Goal: Check status: Check status

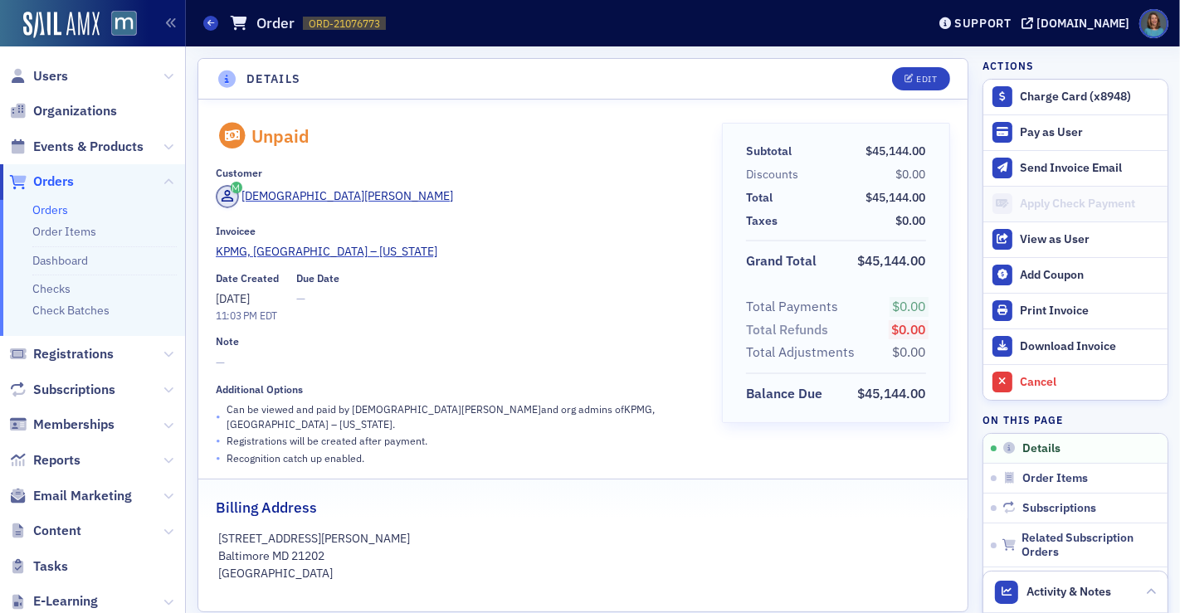
click at [54, 214] on link "Orders" at bounding box center [50, 209] width 36 height 15
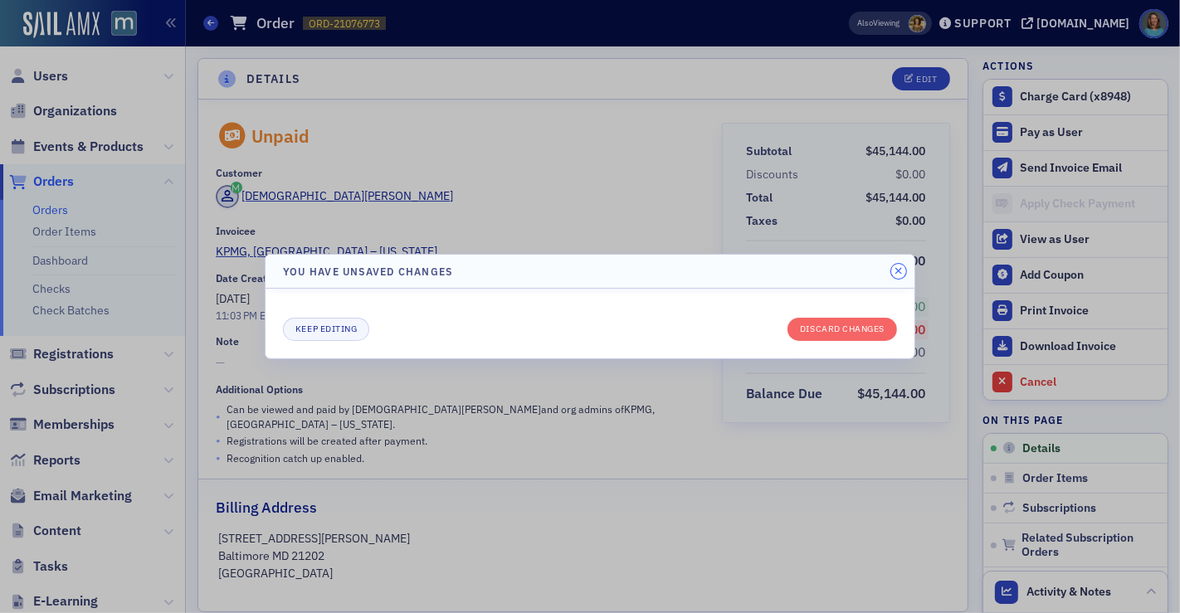
click at [902, 272] on button "button" at bounding box center [898, 271] width 15 height 15
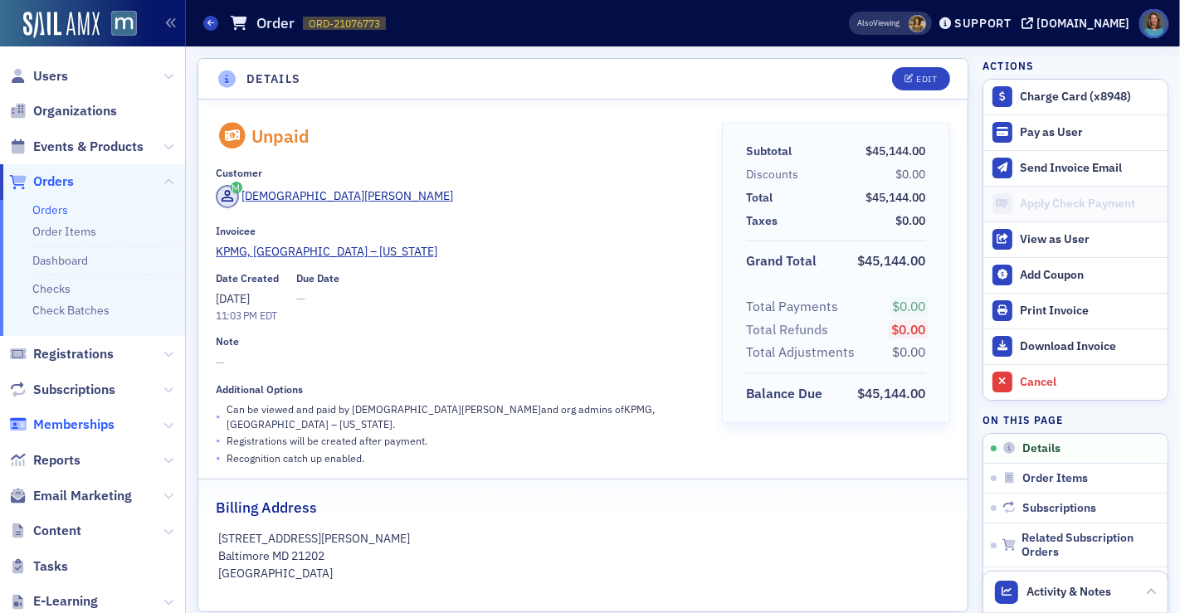
click at [92, 431] on span "Memberships" at bounding box center [73, 425] width 81 height 18
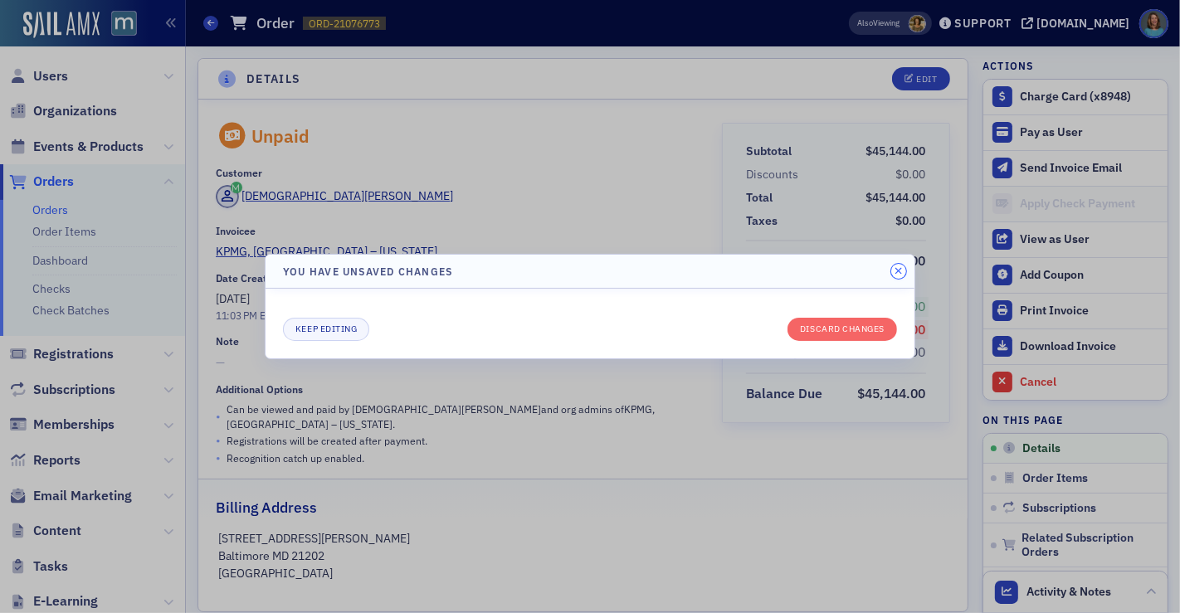
click at [896, 268] on icon "button" at bounding box center [897, 271] width 7 height 10
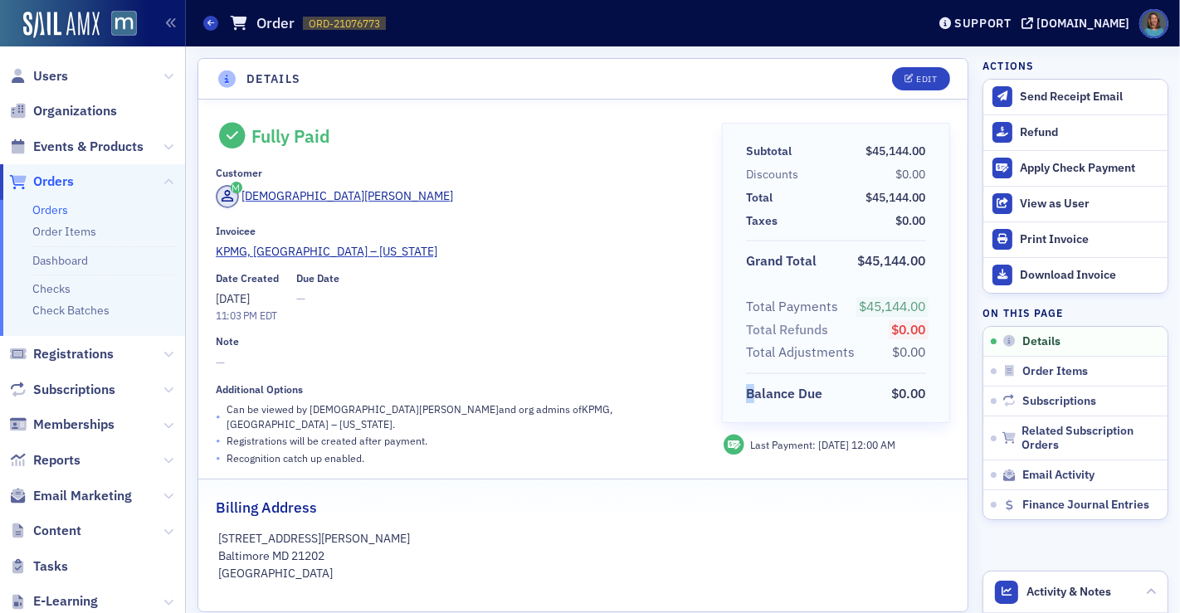
drag, startPoint x: 741, startPoint y: 407, endPoint x: 448, endPoint y: 281, distance: 318.8
click at [705, 381] on div "Fully Paid Customer [PERSON_NAME] Invoicee KPMG, LLP – [US_STATE] Date Created …" at bounding box center [583, 295] width 734 height 344
